Goal: Find specific page/section: Locate a particular part of the current website

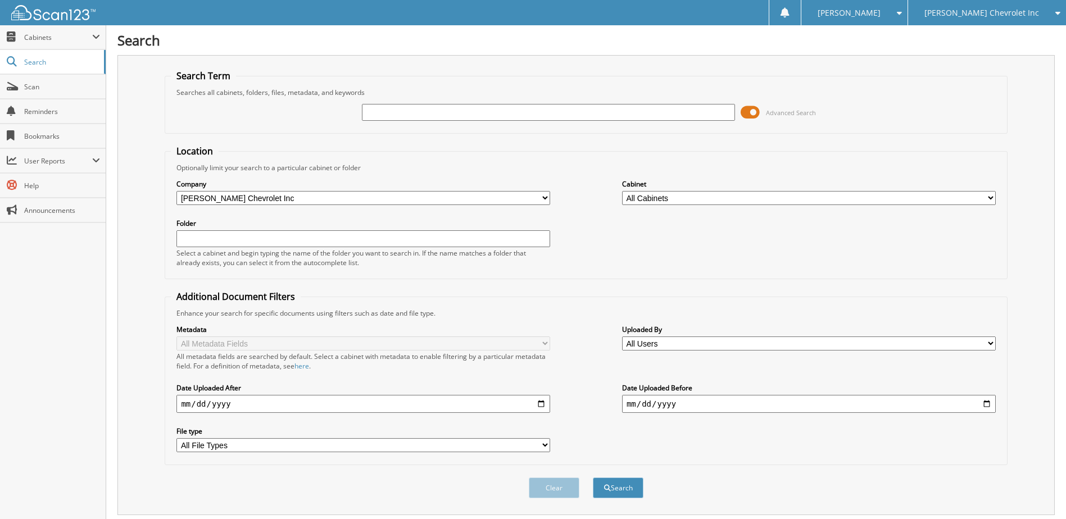
click at [380, 110] on input "text" at bounding box center [549, 112] width 374 height 17
type input "S1781104"
click at [593, 478] on button "Search" at bounding box center [618, 488] width 51 height 21
click at [748, 114] on span at bounding box center [750, 112] width 19 height 17
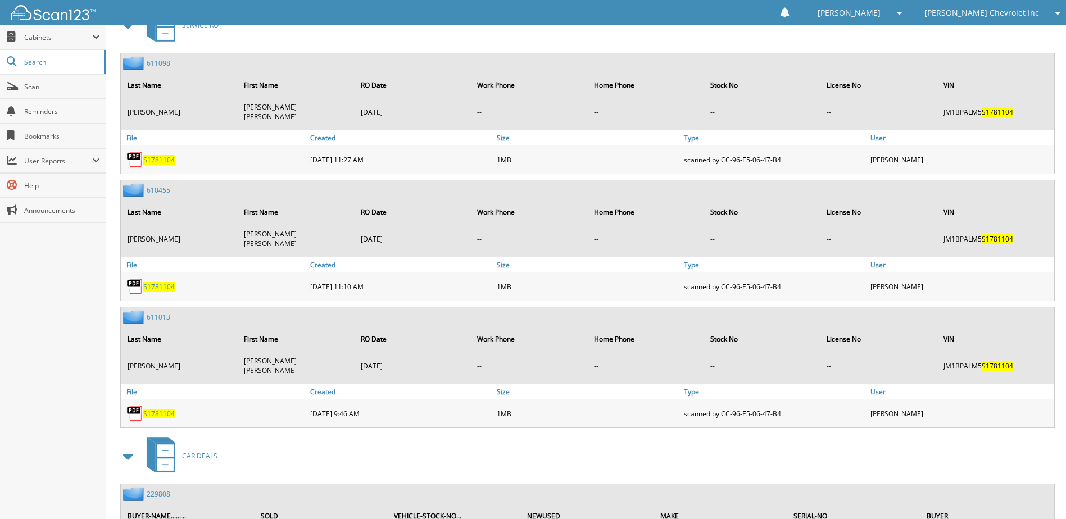
scroll to position [373, 0]
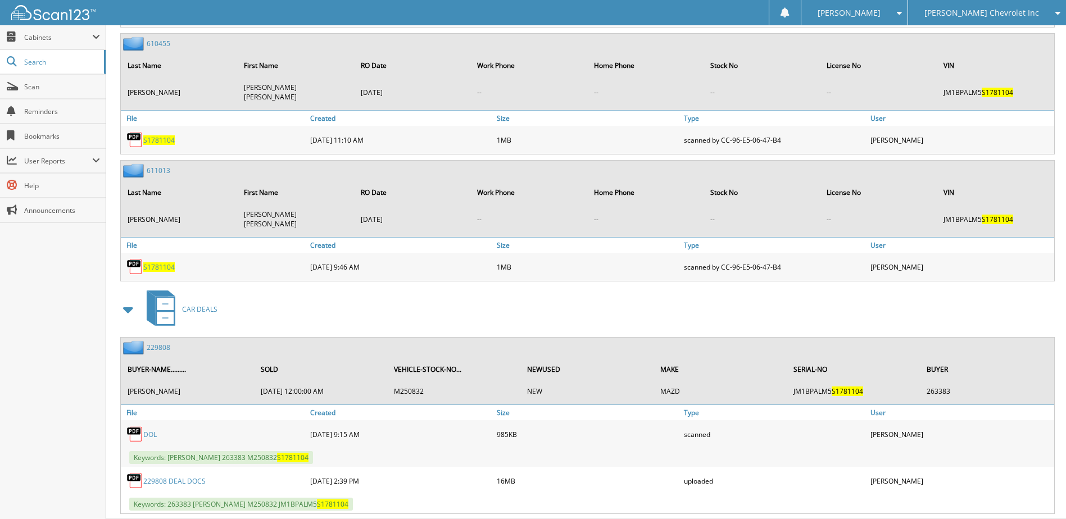
click at [158, 343] on link "229808" at bounding box center [159, 348] width 24 height 10
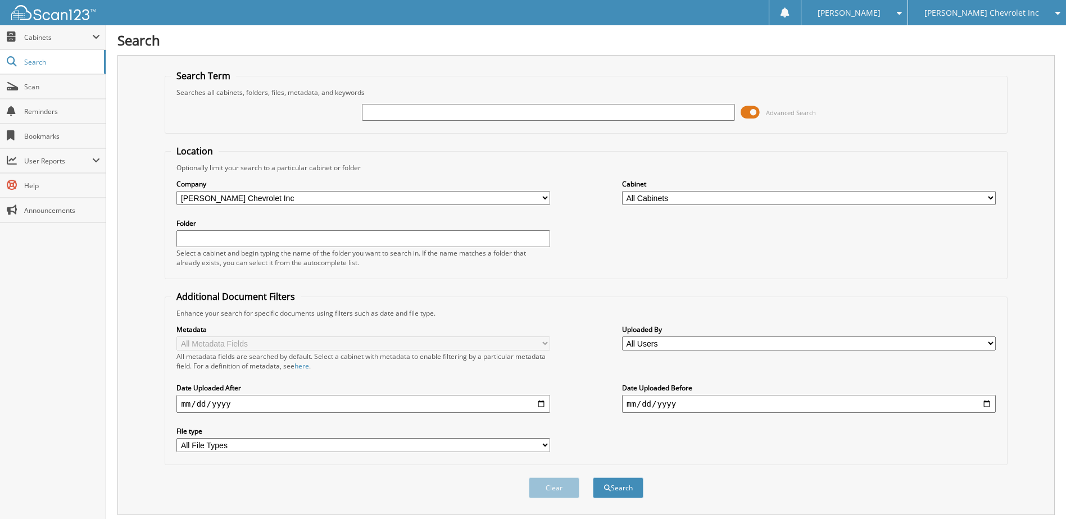
click at [409, 114] on input "text" at bounding box center [549, 112] width 374 height 17
type input "230089"
click at [593, 478] on button "Search" at bounding box center [618, 488] width 51 height 21
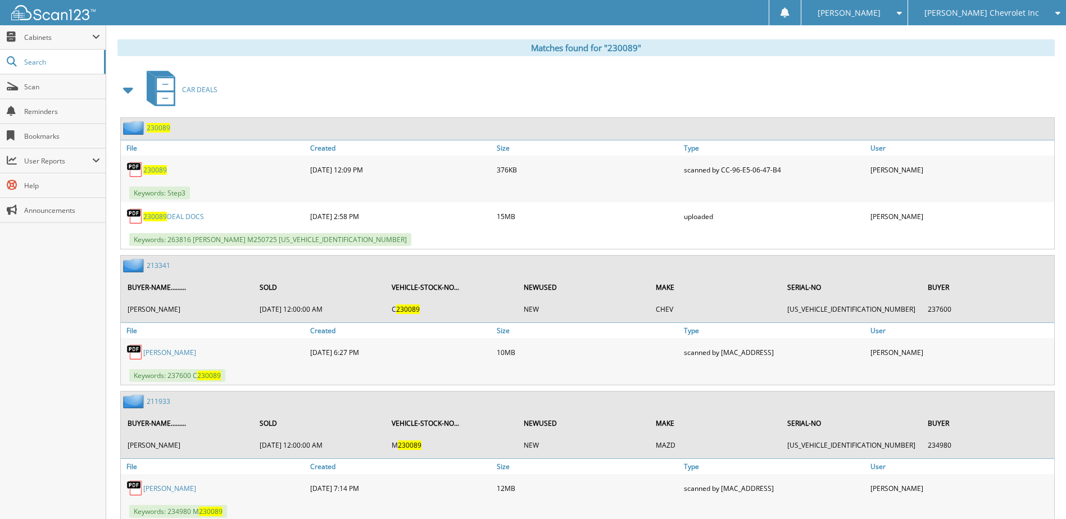
scroll to position [506, 0]
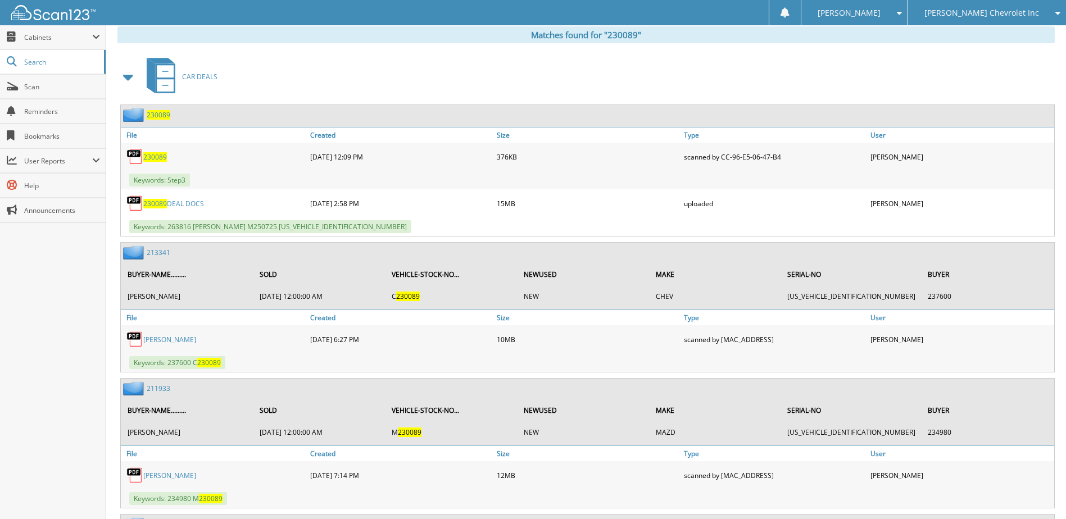
click at [160, 114] on span "230089" at bounding box center [159, 115] width 24 height 10
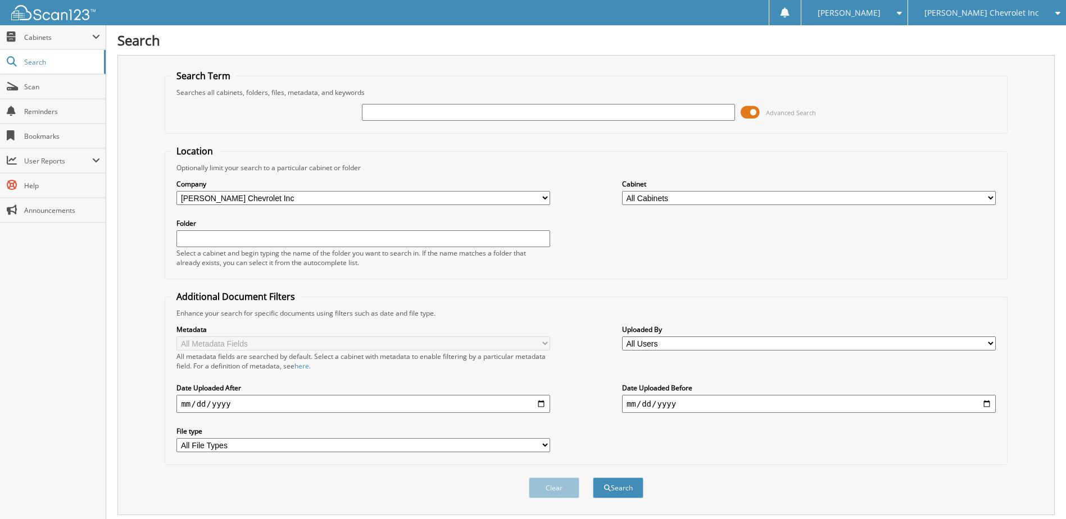
click at [396, 114] on input "text" at bounding box center [549, 112] width 374 height 17
type input "229979"
click at [593, 478] on button "Search" at bounding box center [618, 488] width 51 height 21
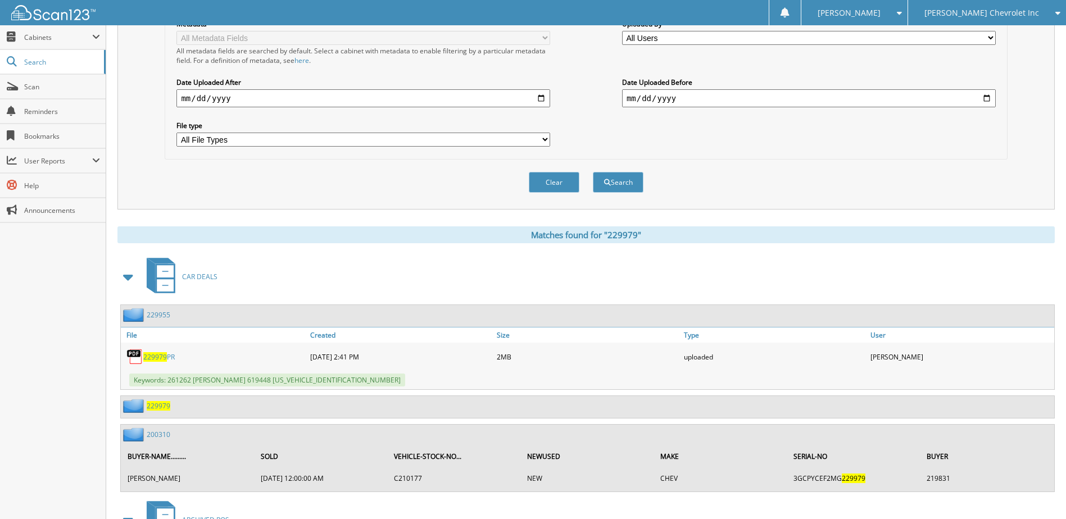
scroll to position [392, 0]
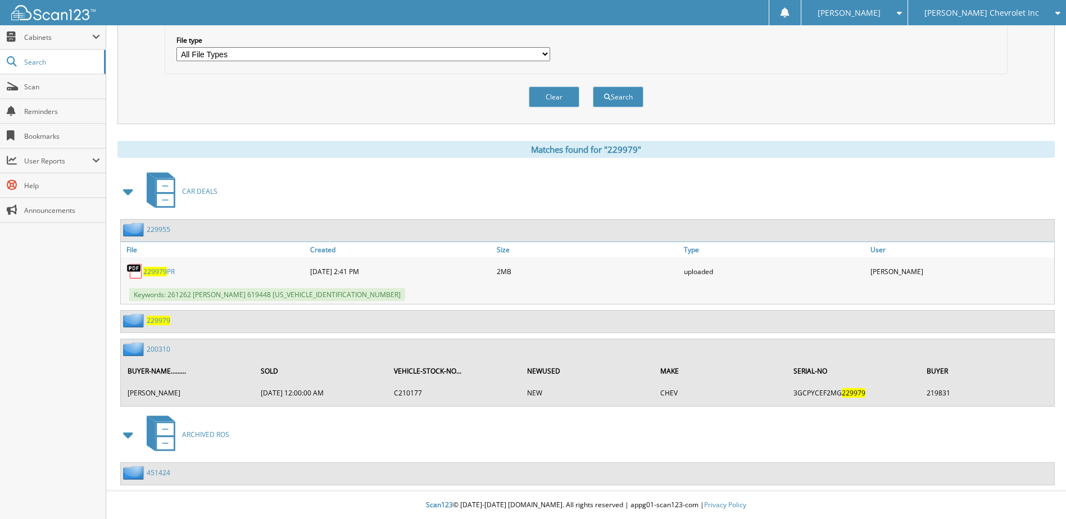
click at [162, 231] on link "229955" at bounding box center [159, 230] width 24 height 10
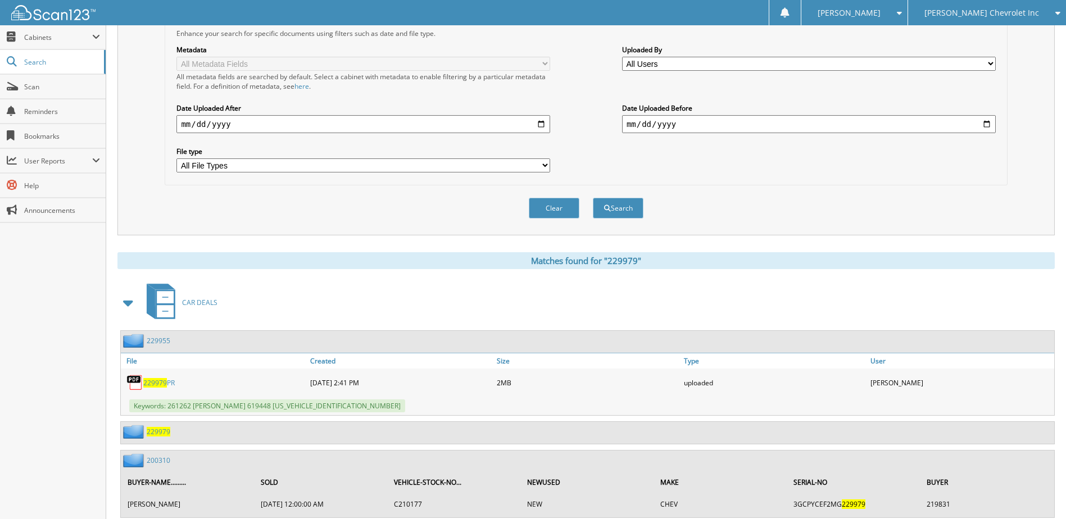
scroll to position [392, 0]
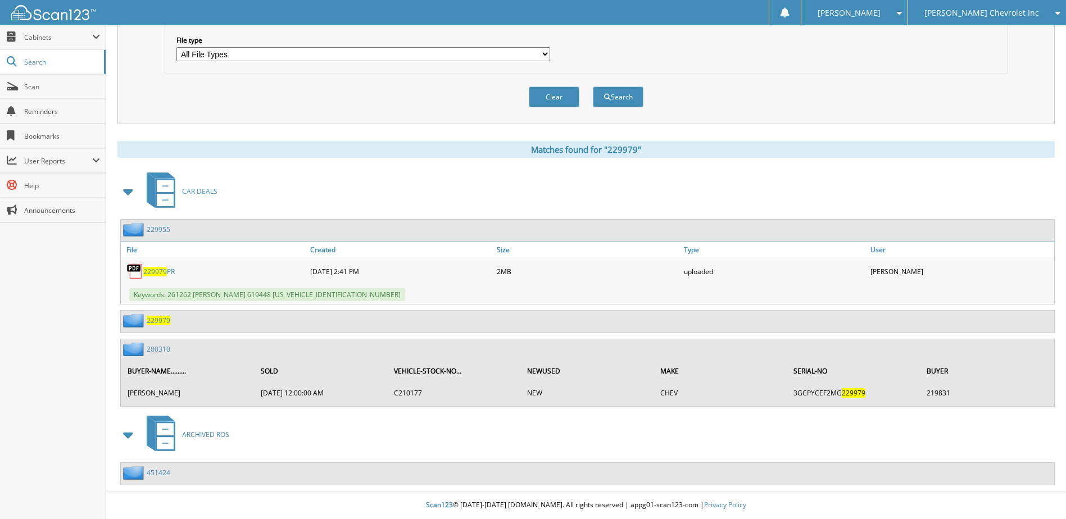
click at [151, 320] on span "229979" at bounding box center [159, 321] width 24 height 10
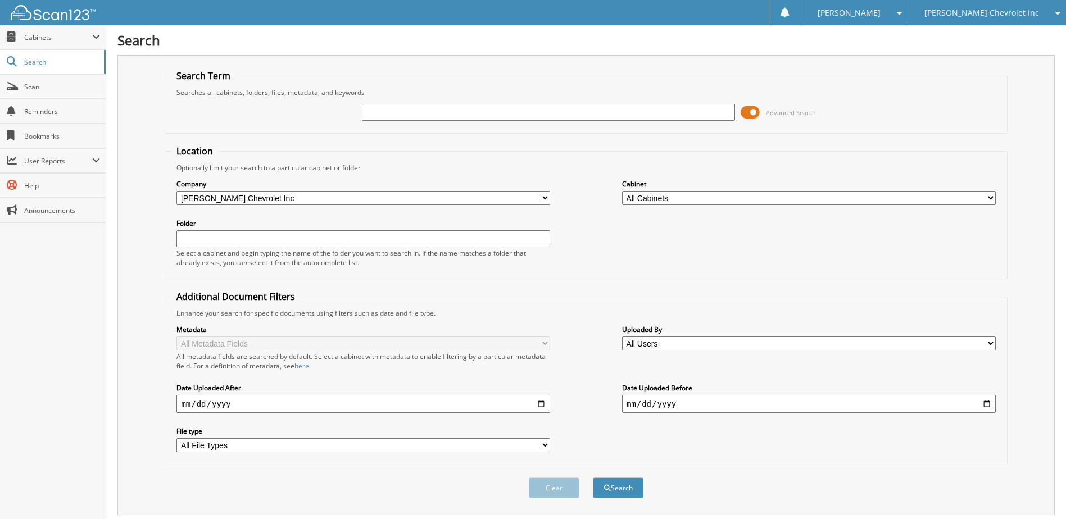
click at [414, 106] on input "text" at bounding box center [549, 112] width 374 height 17
type input "229981"
click at [593, 478] on button "Search" at bounding box center [618, 488] width 51 height 21
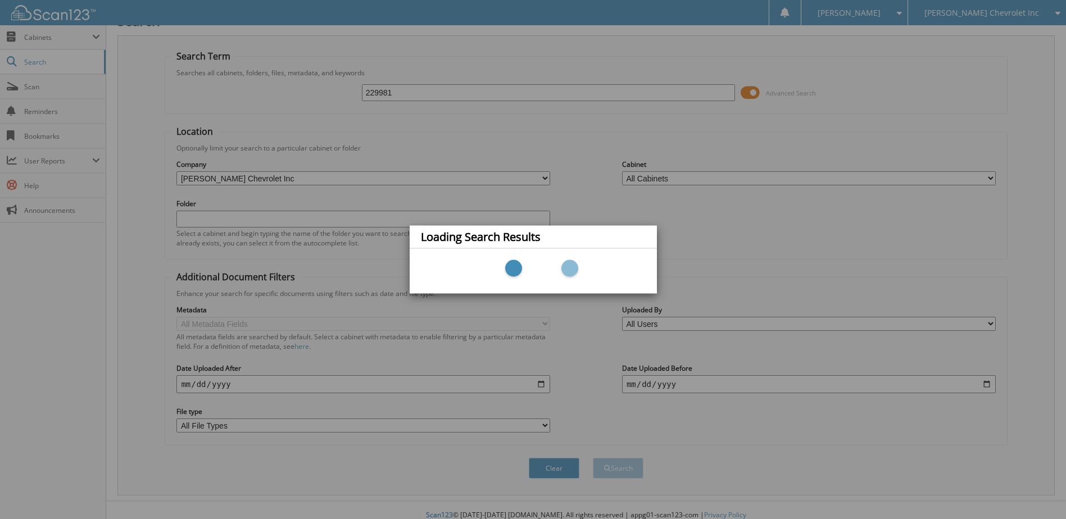
scroll to position [30, 0]
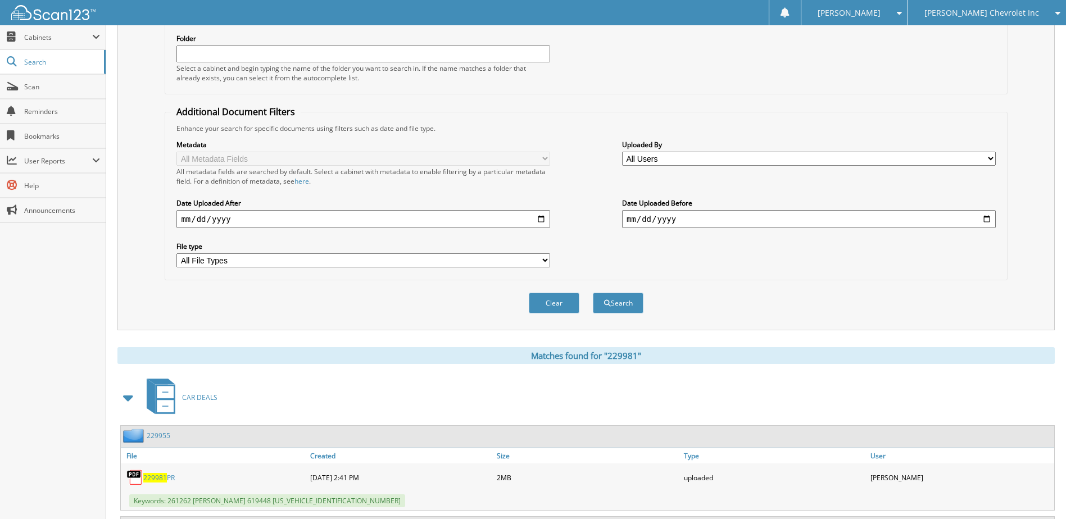
scroll to position [239, 0]
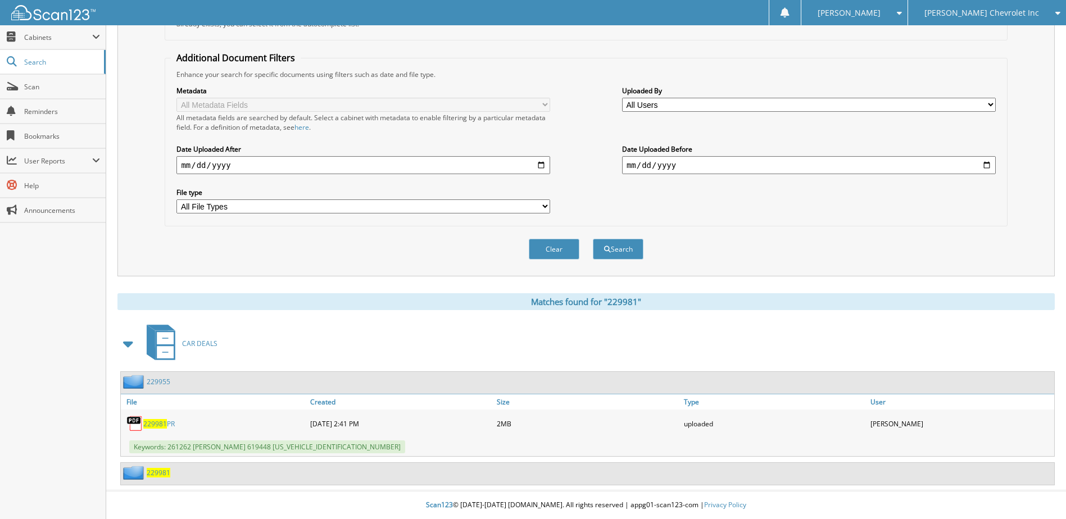
click at [155, 474] on span "229981" at bounding box center [159, 473] width 24 height 10
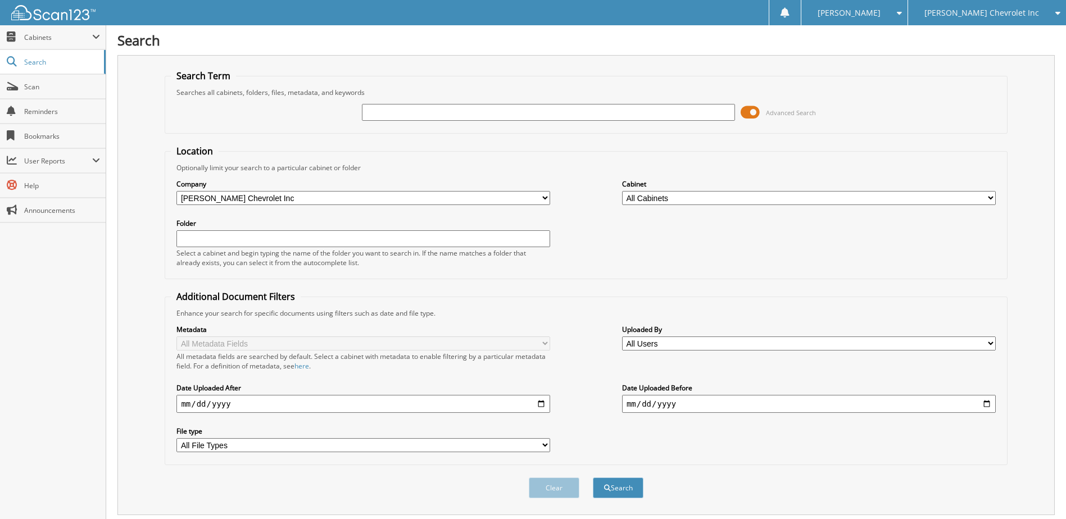
click at [428, 115] on input "text" at bounding box center [549, 112] width 374 height 17
click at [391, 114] on input "text" at bounding box center [549, 112] width 374 height 17
type input "261262"
click at [593, 478] on button "Search" at bounding box center [618, 488] width 51 height 21
click at [427, 117] on input "261262" at bounding box center [549, 112] width 374 height 17
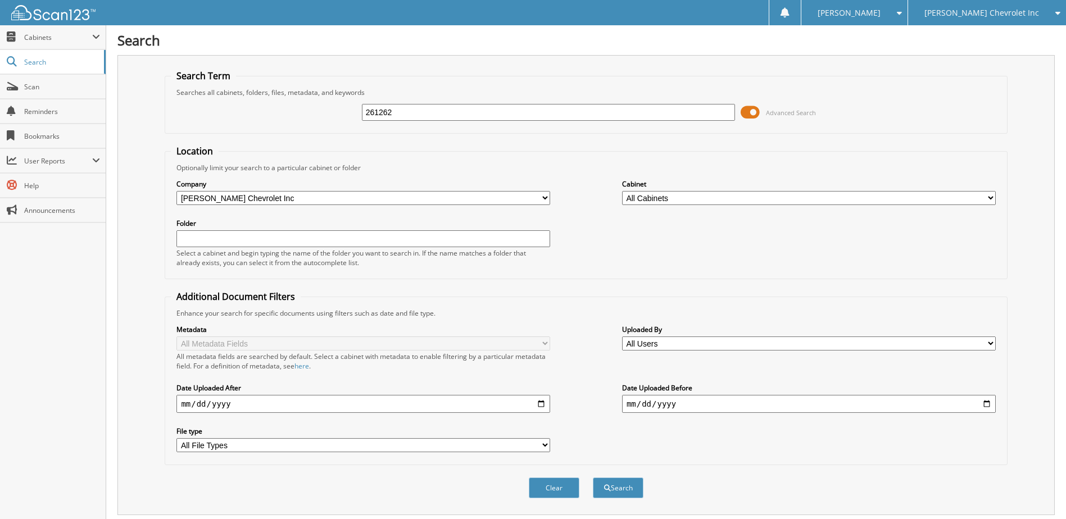
click at [427, 117] on input "261262" at bounding box center [549, 112] width 374 height 17
type input "M250721"
click at [593, 478] on button "Search" at bounding box center [618, 488] width 51 height 21
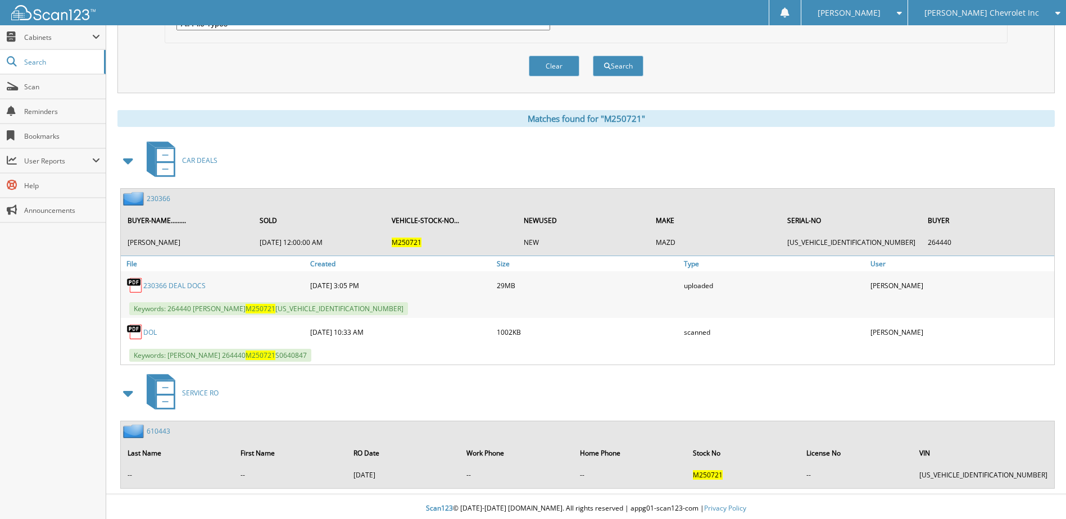
scroll to position [426, 0]
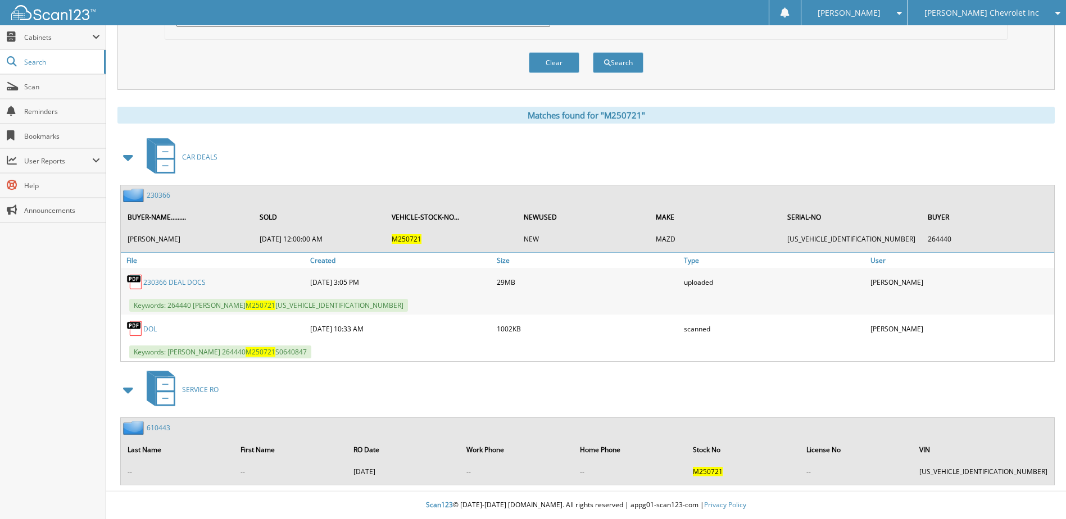
click at [156, 195] on link "230366" at bounding box center [159, 196] width 24 height 10
